Goal: Register for event/course

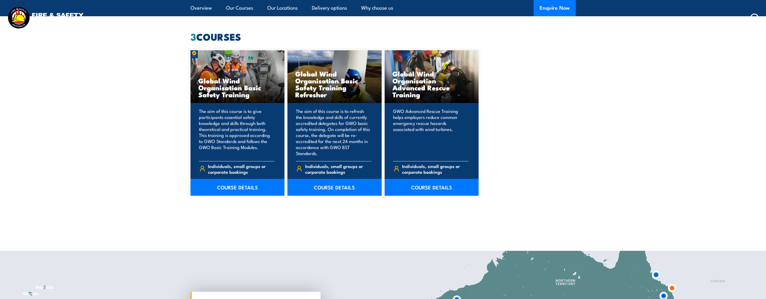
scroll to position [552, 0]
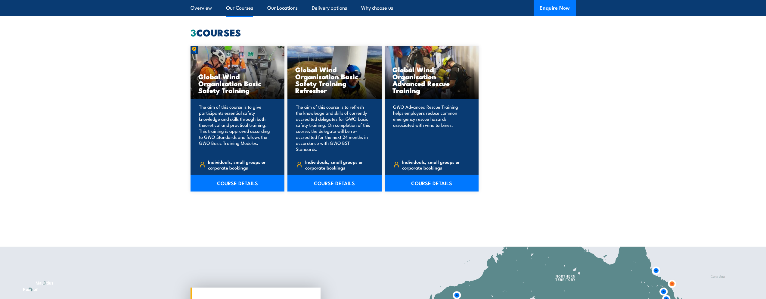
click at [241, 179] on link "COURSE DETAILS" at bounding box center [238, 183] width 94 height 17
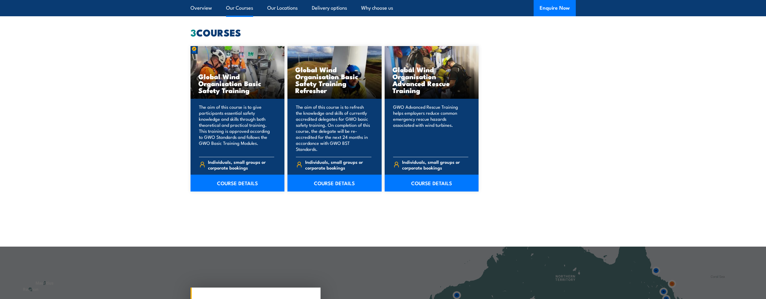
scroll to position [576, 0]
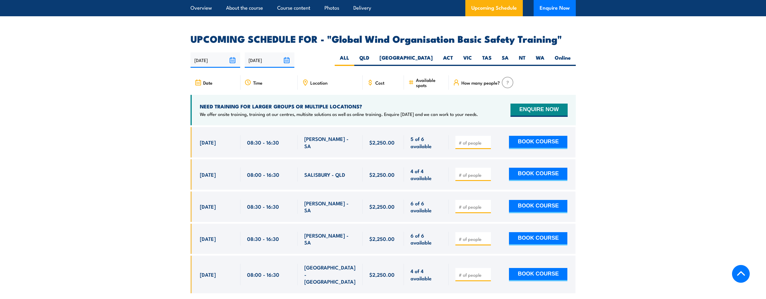
scroll to position [954, 0]
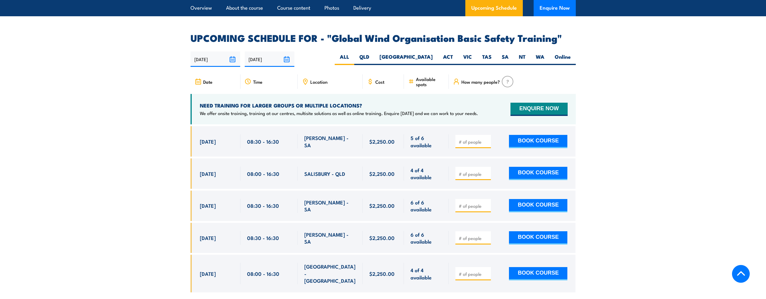
click at [320, 79] on span "Location" at bounding box center [318, 81] width 17 height 5
click at [542, 53] on label "WA" at bounding box center [540, 59] width 19 height 12
click at [545, 53] on input "WA" at bounding box center [547, 55] width 4 height 4
radio input "true"
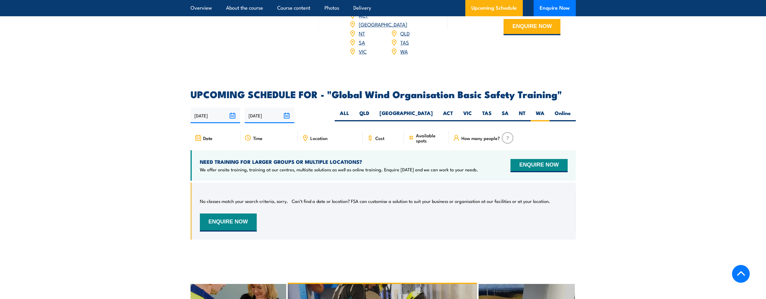
scroll to position [878, 0]
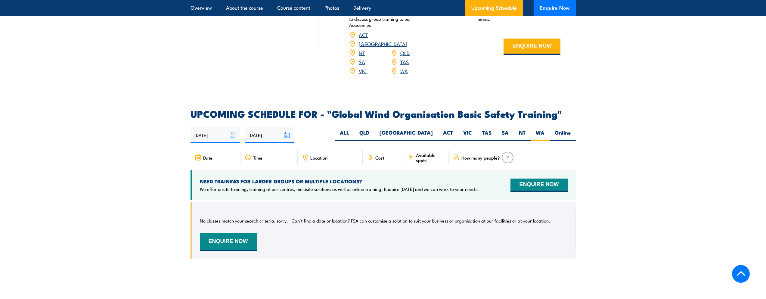
click at [565, 131] on label "Online" at bounding box center [563, 135] width 26 height 12
click at [571, 131] on input "Online" at bounding box center [573, 131] width 4 height 4
radio input "true"
